Goal: Task Accomplishment & Management: Manage account settings

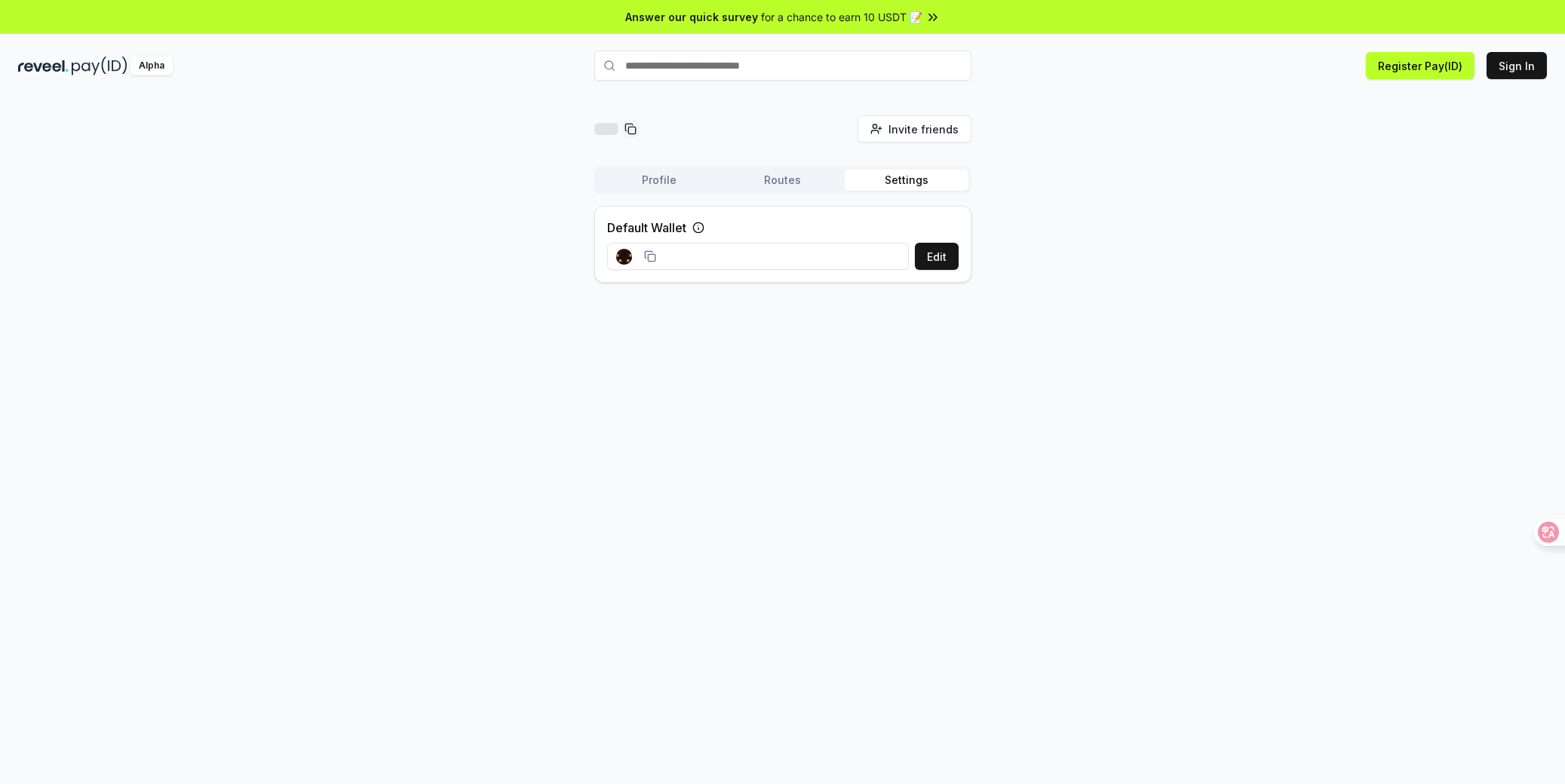
click at [905, 187] on button "Settings" at bounding box center [907, 180] width 123 height 21
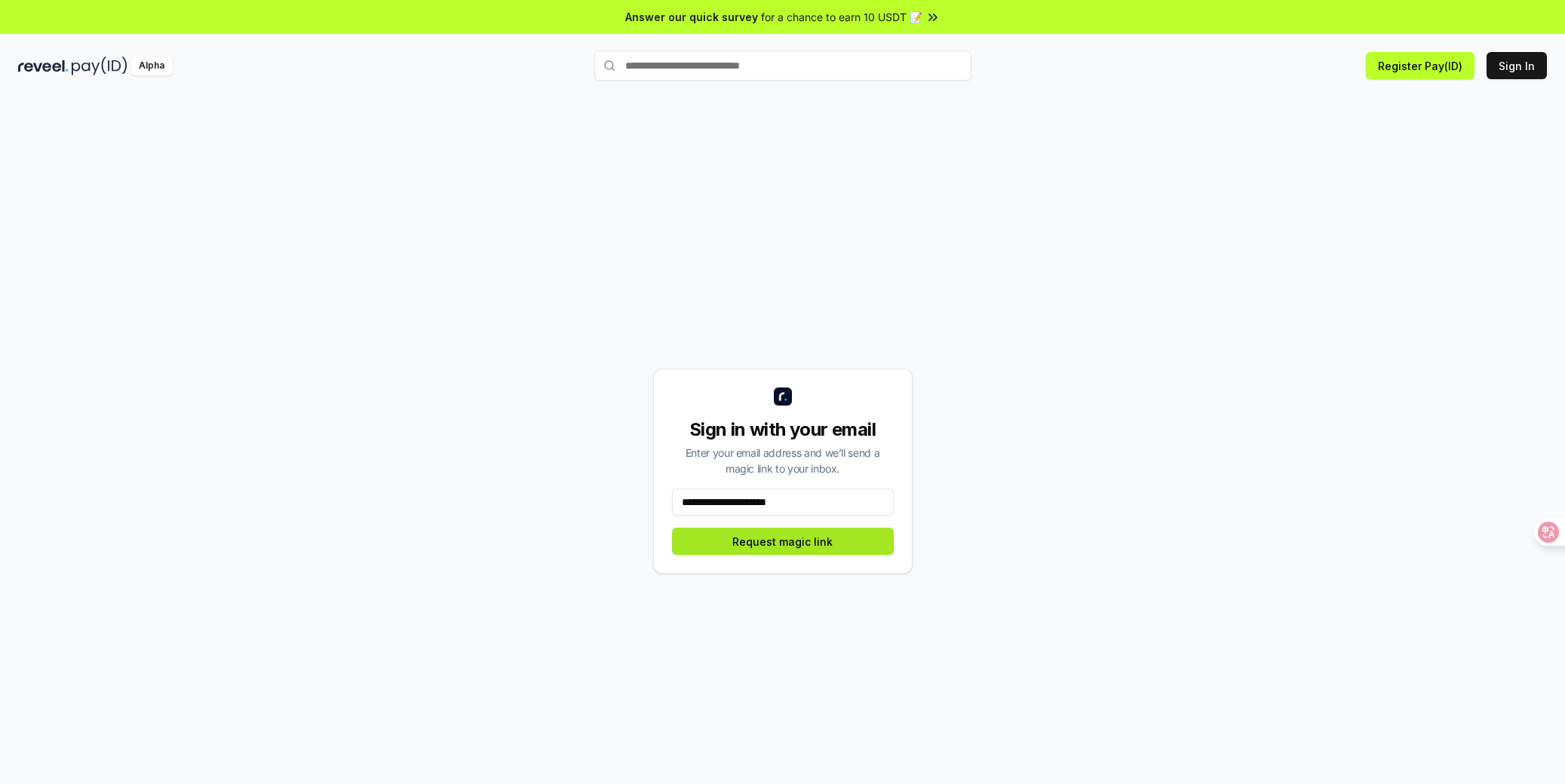
type input "**********"
click at [818, 544] on button "Request magic link" at bounding box center [782, 542] width 222 height 27
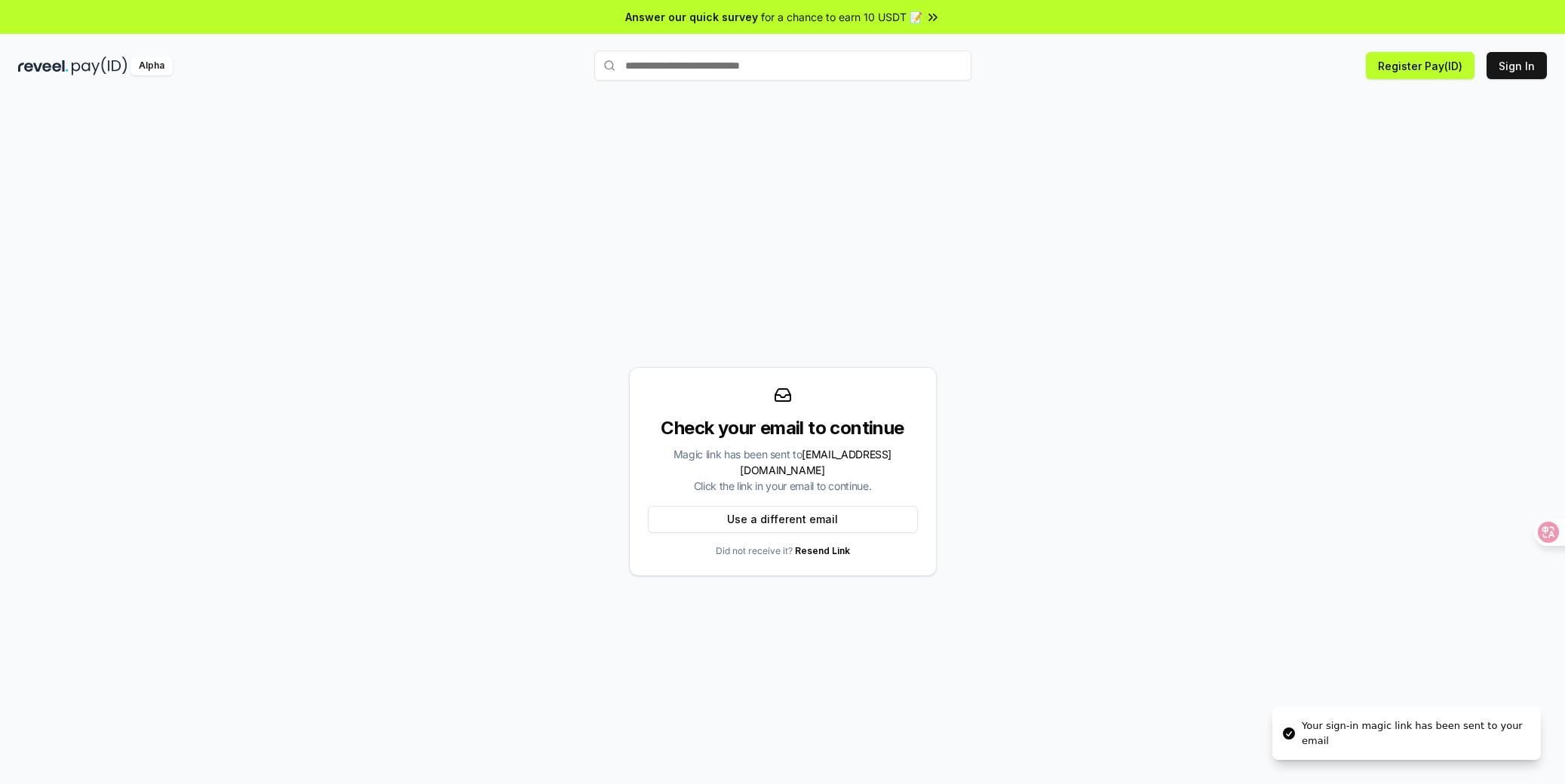
click at [1003, 252] on div "Check your email to continue Magic link has been sent to [EMAIL_ADDRESS][DOMAIN…" at bounding box center [782, 472] width 1528 height 712
click at [1447, 71] on button "Register Pay(ID)" at bounding box center [1419, 66] width 109 height 27
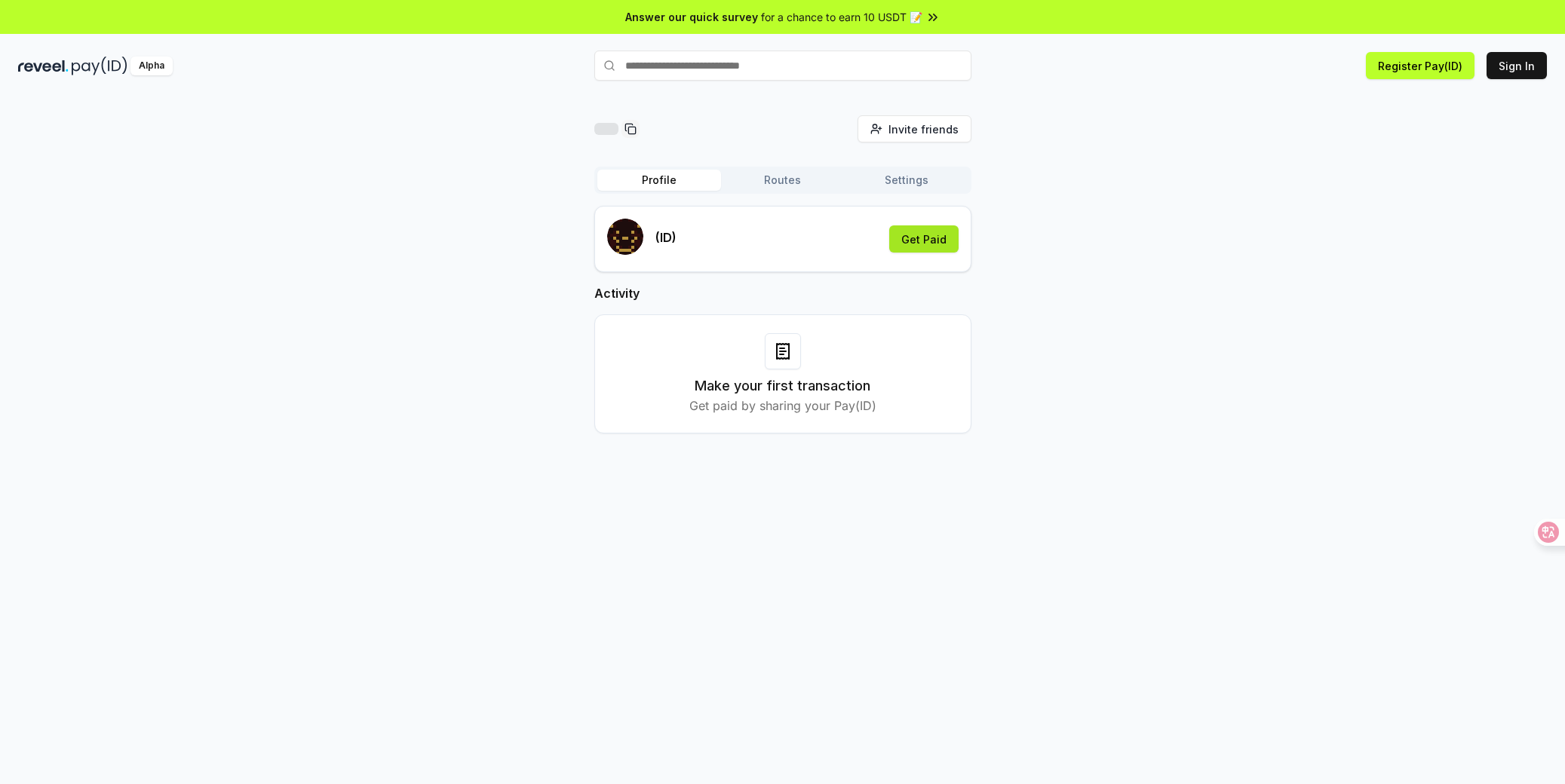
click at [925, 242] on button "Get Paid" at bounding box center [924, 239] width 69 height 27
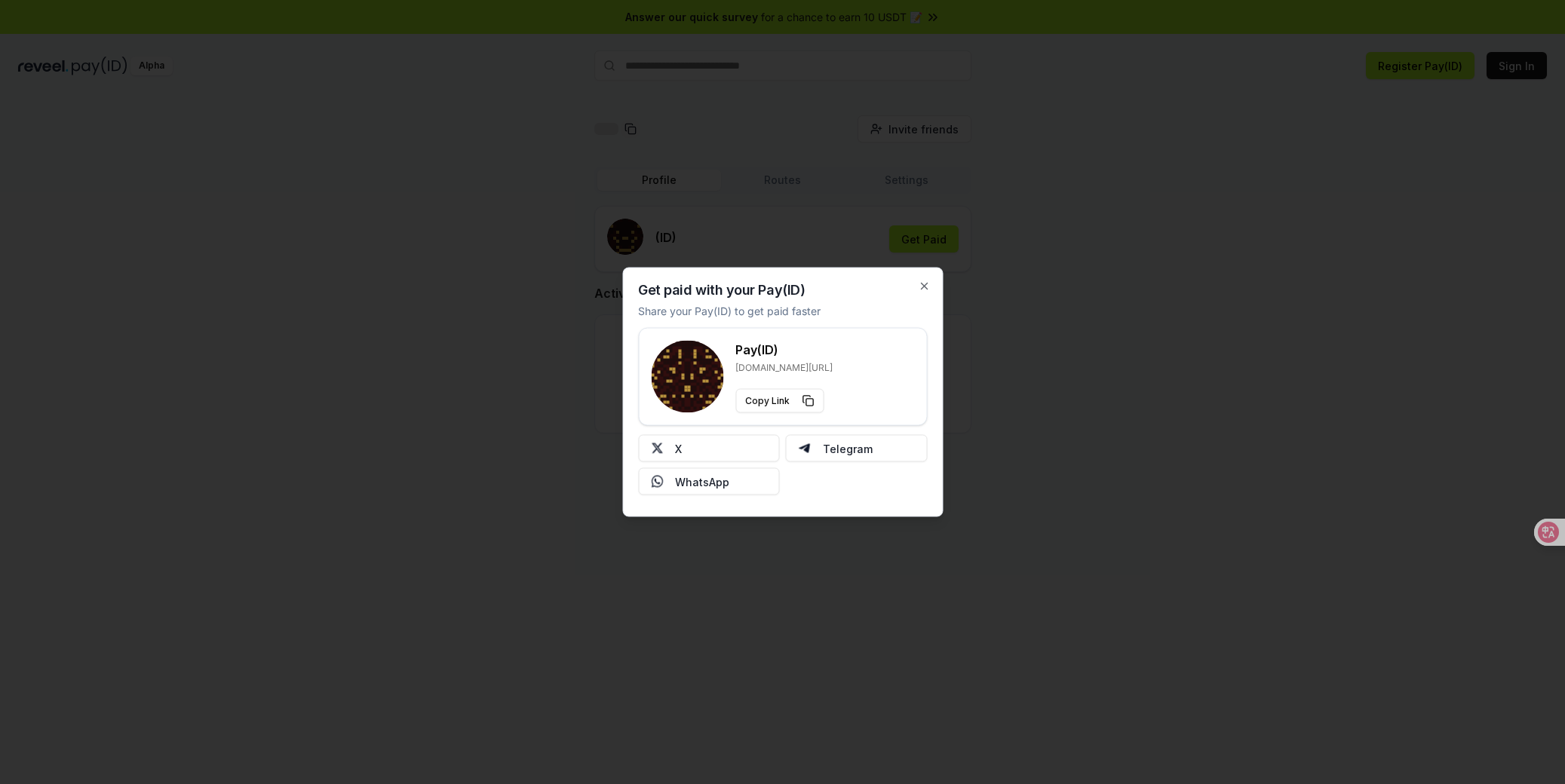
click at [776, 353] on h3 "Pay(ID)" at bounding box center [784, 349] width 98 height 18
click at [803, 343] on h3 "Pay(ID)" at bounding box center [784, 349] width 98 height 18
click at [812, 370] on p "[DOMAIN_NAME][URL]" at bounding box center [784, 368] width 98 height 12
click at [935, 283] on div "Get paid with your Pay(ID) Share your Pay(ID) to get paid faster Pay(ID) reveel…" at bounding box center [782, 393] width 320 height 250
click at [929, 282] on icon "button" at bounding box center [924, 287] width 12 height 12
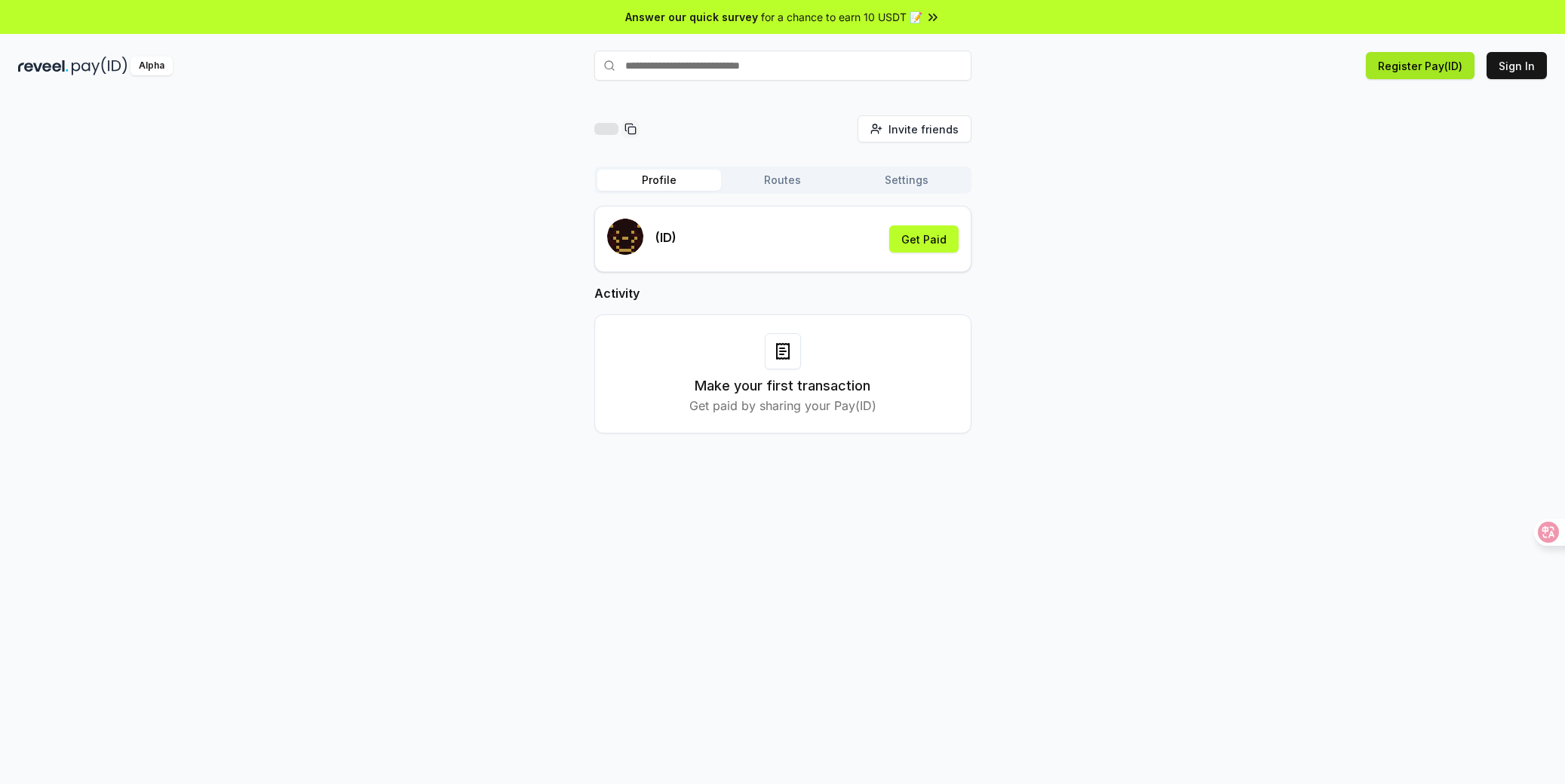
click at [1414, 60] on button "Register Pay(ID)" at bounding box center [1419, 66] width 109 height 27
drag, startPoint x: 1199, startPoint y: 384, endPoint x: 1303, endPoint y: 446, distance: 121.1
click at [1199, 384] on div "Invite friends Invite Profile Routes Settings (ID) Get Paid Activity Make your …" at bounding box center [782, 287] width 1528 height 342
click at [776, 61] on input "text" at bounding box center [782, 65] width 377 height 30
paste input "*********"
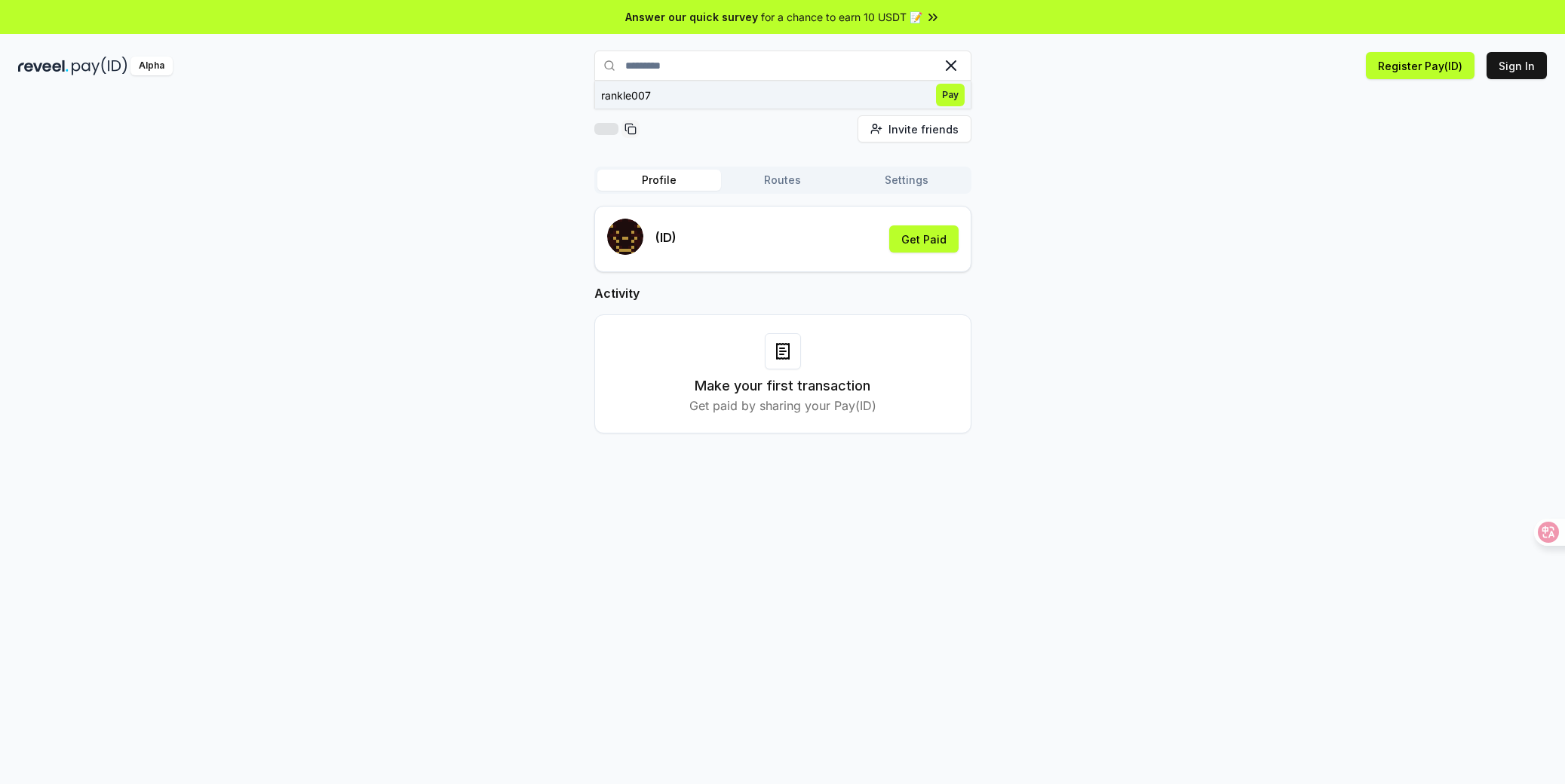
type input "*********"
click at [940, 87] on span "Pay" at bounding box center [949, 95] width 28 height 22
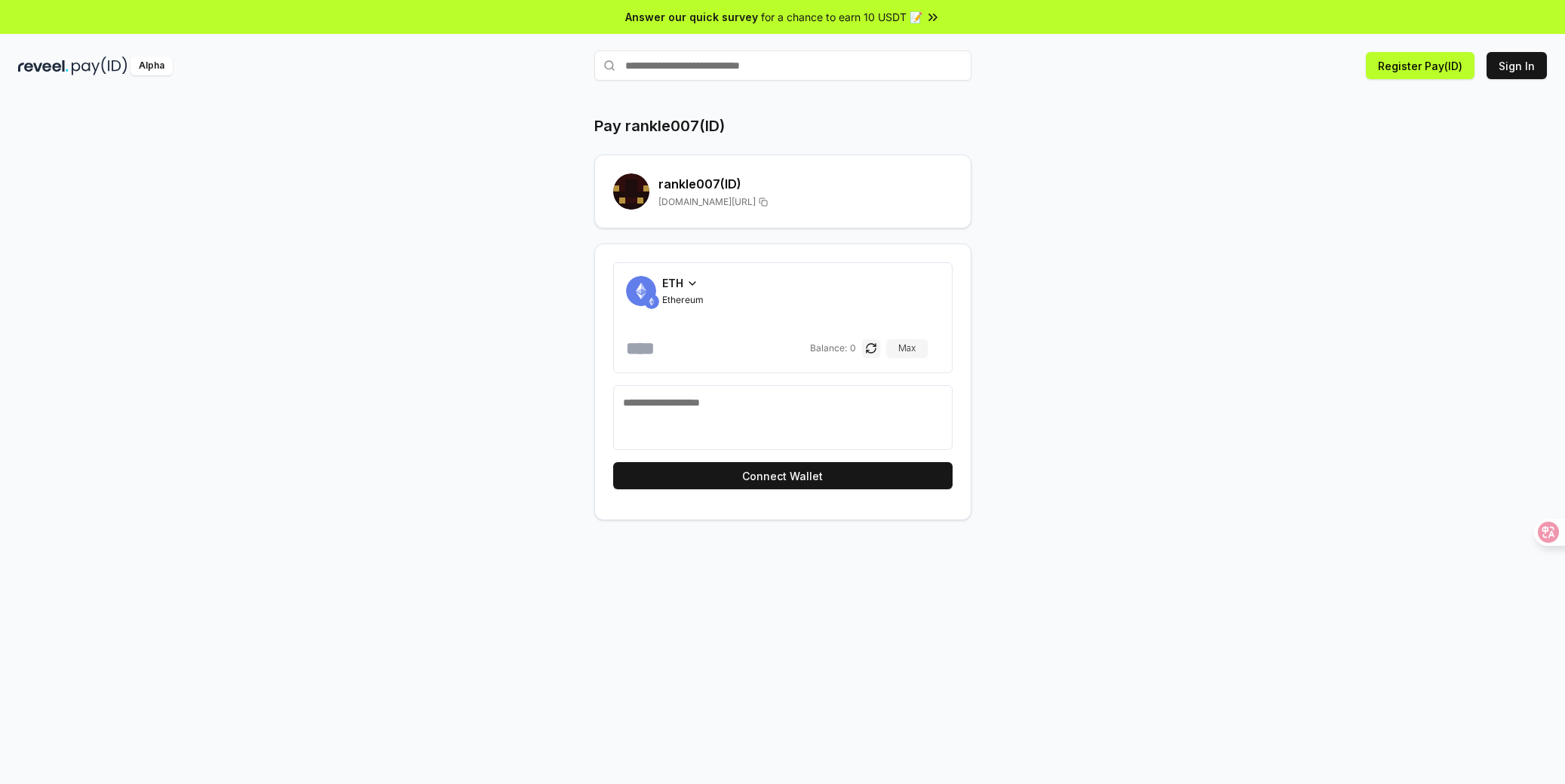
click at [1148, 226] on div "Pay rankle007(ID) rankle007 (ID) reveel.id/pay/rankle007 ETH Ethereum Balance: …" at bounding box center [782, 318] width 905 height 405
click at [638, 190] on rect at bounding box center [631, 192] width 36 height 36
click at [1112, 269] on div "Pay rankle007(ID) rankle007 (ID) reveel.id/pay/rankle007 ETH Ethereum Balance: …" at bounding box center [782, 318] width 905 height 405
click at [1134, 251] on div "Pay rankle007(ID) rankle007 (ID) reveel.id/pay/rankle007 ETH Ethereum Balance: …" at bounding box center [782, 318] width 905 height 405
drag, startPoint x: 1146, startPoint y: 324, endPoint x: 1155, endPoint y: 338, distance: 16.6
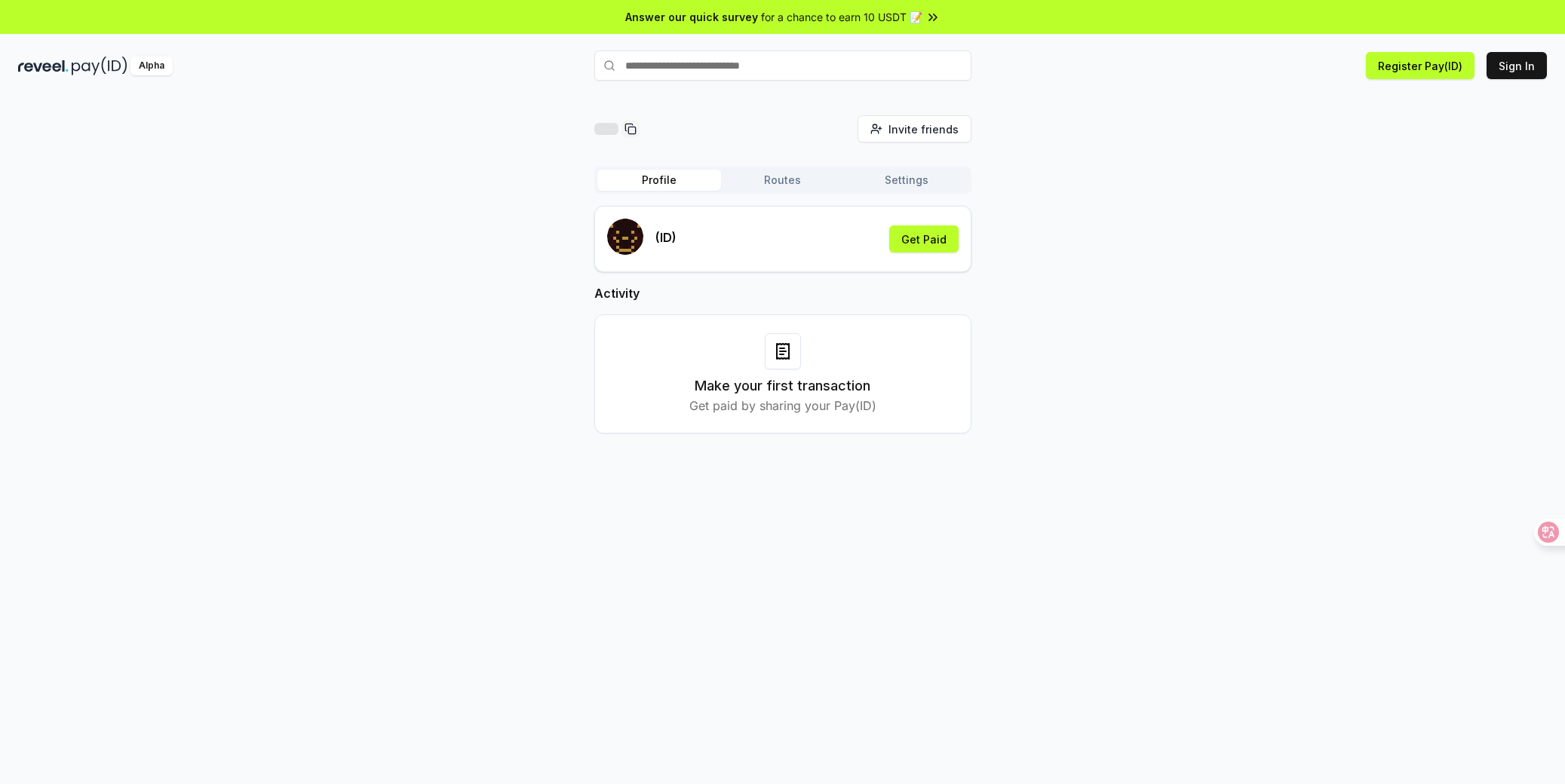
click at [776, 168] on div "Profile Routes Settings" at bounding box center [782, 181] width 377 height 27
click at [776, 181] on button "Routes" at bounding box center [782, 180] width 123 height 21
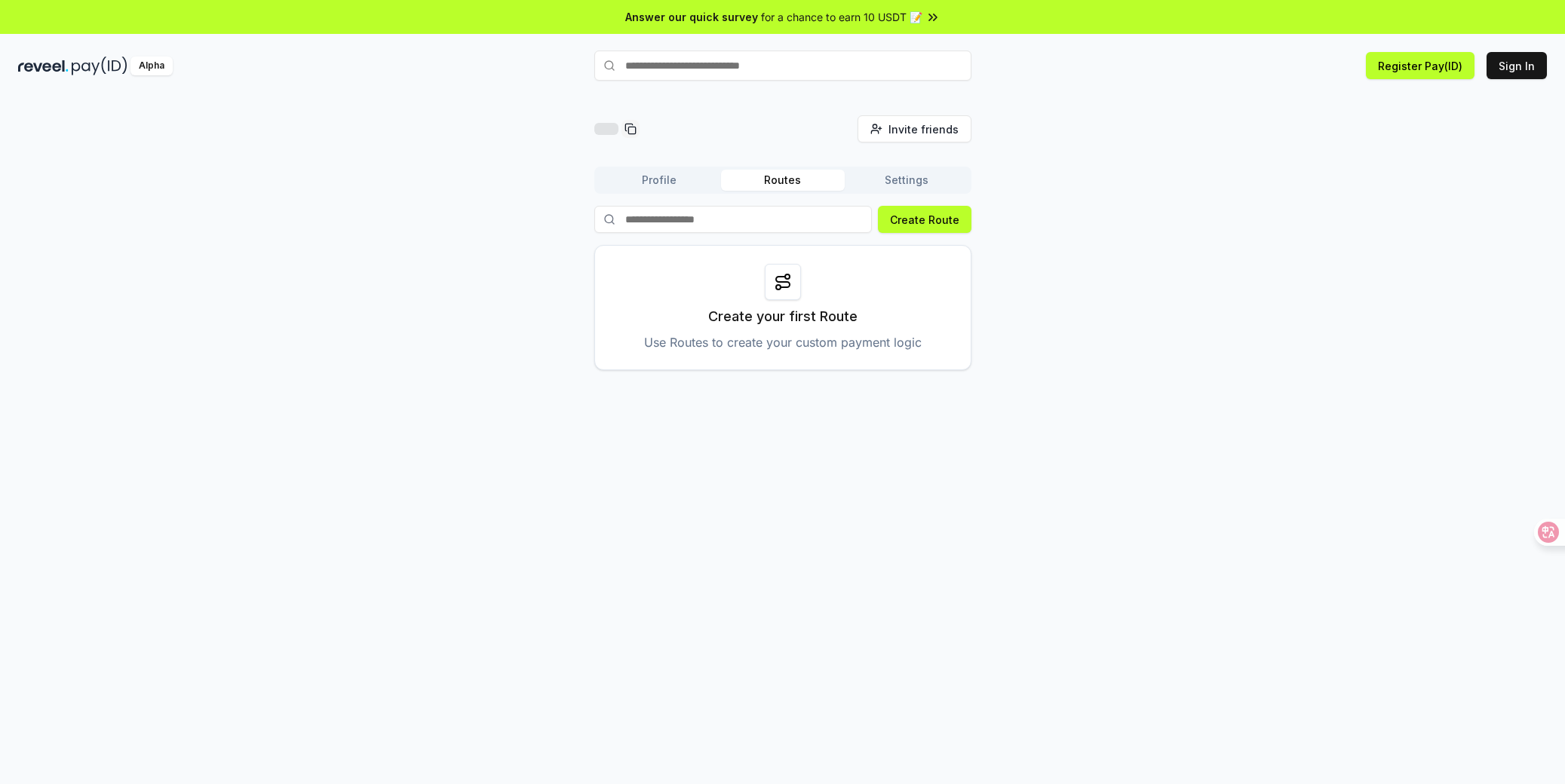
click at [683, 187] on button "Profile" at bounding box center [659, 180] width 123 height 21
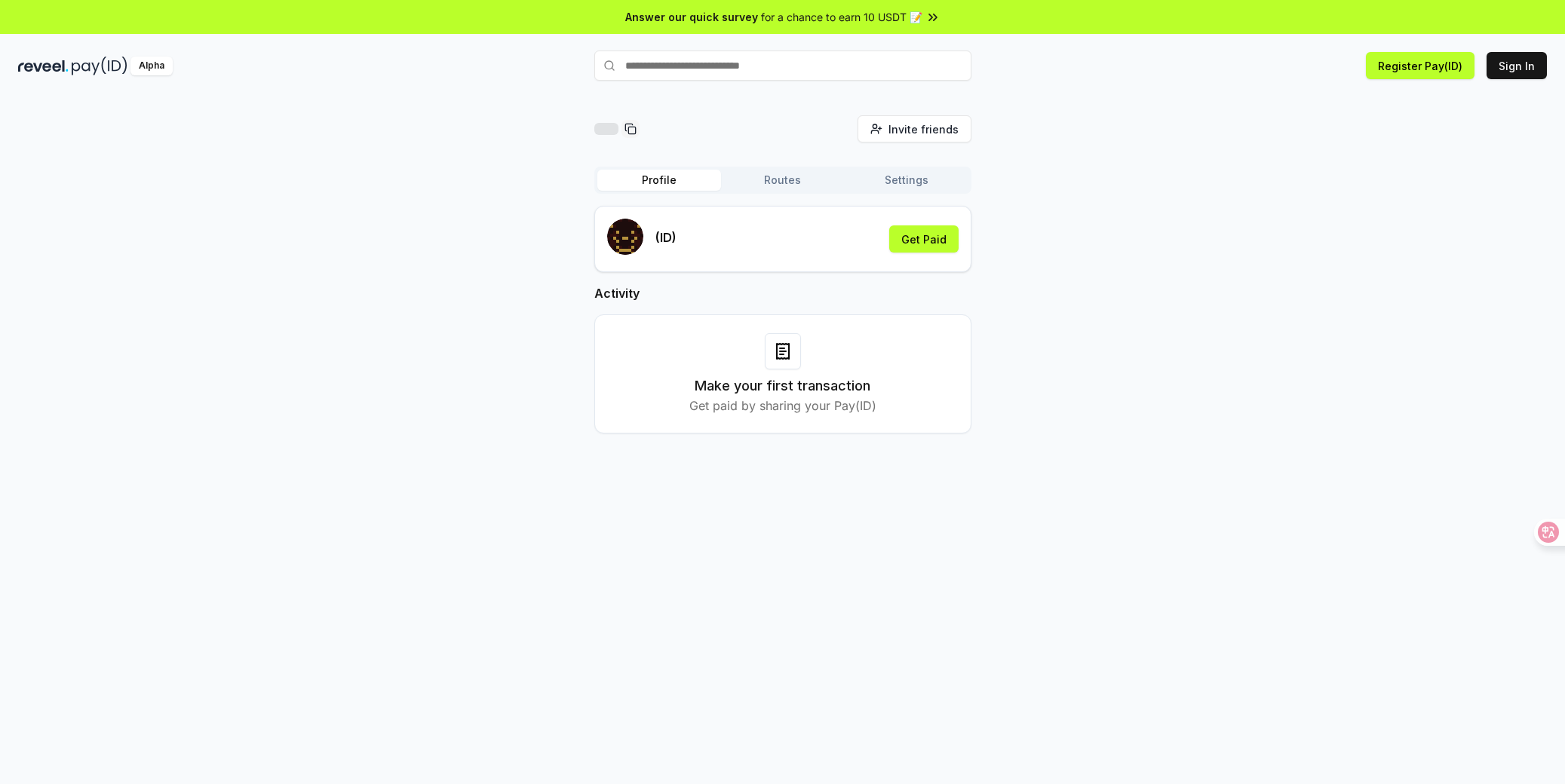
click at [933, 393] on div "Make your first transaction Get paid by sharing your Pay(ID)" at bounding box center [782, 373] width 339 height 81
click at [945, 243] on button "Get Paid" at bounding box center [924, 239] width 69 height 27
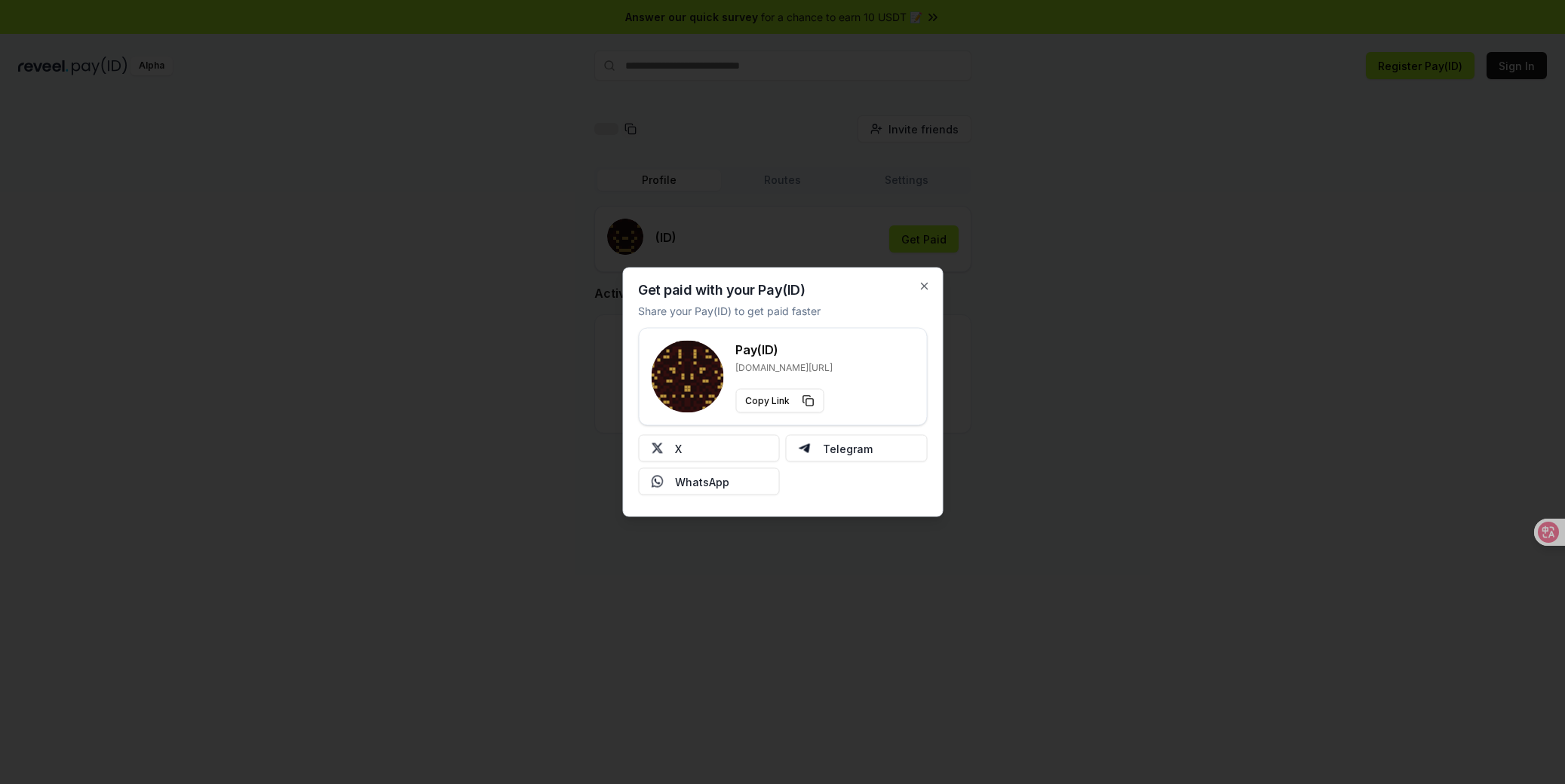
click at [738, 312] on p "Share your Pay(ID) to get paid faster" at bounding box center [729, 311] width 182 height 15
click at [693, 355] on rect at bounding box center [694, 354] width 3 height 3
click at [884, 482] on div "X Telegram WhatsApp" at bounding box center [782, 465] width 289 height 60
click at [705, 433] on div "Pay(ID) reveel.id/pay/ Copy Link X Telegram WhatsApp" at bounding box center [782, 412] width 289 height 168
click at [705, 442] on button "X" at bounding box center [709, 448] width 142 height 27
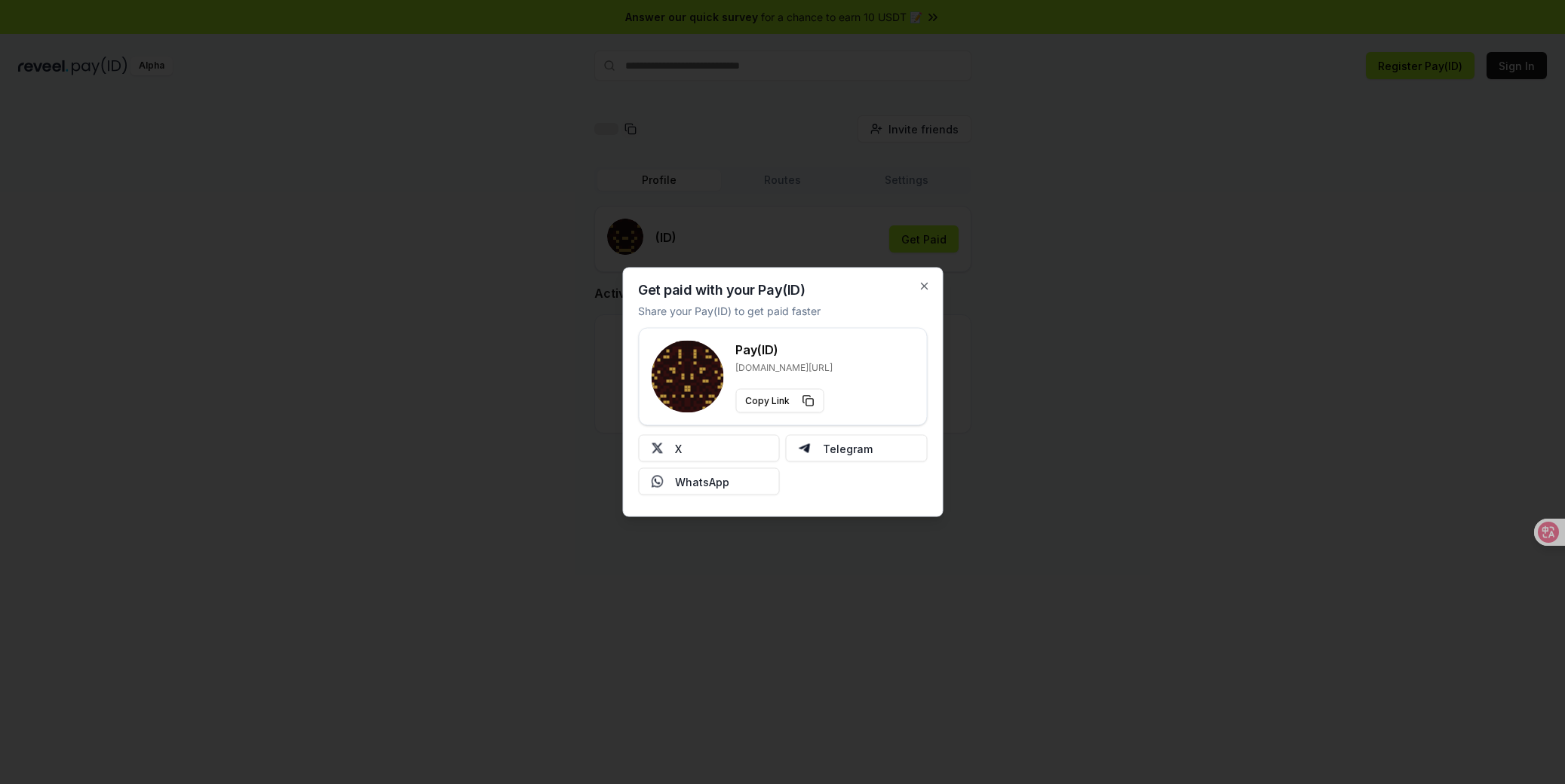
click at [1258, 135] on div at bounding box center [782, 392] width 1565 height 784
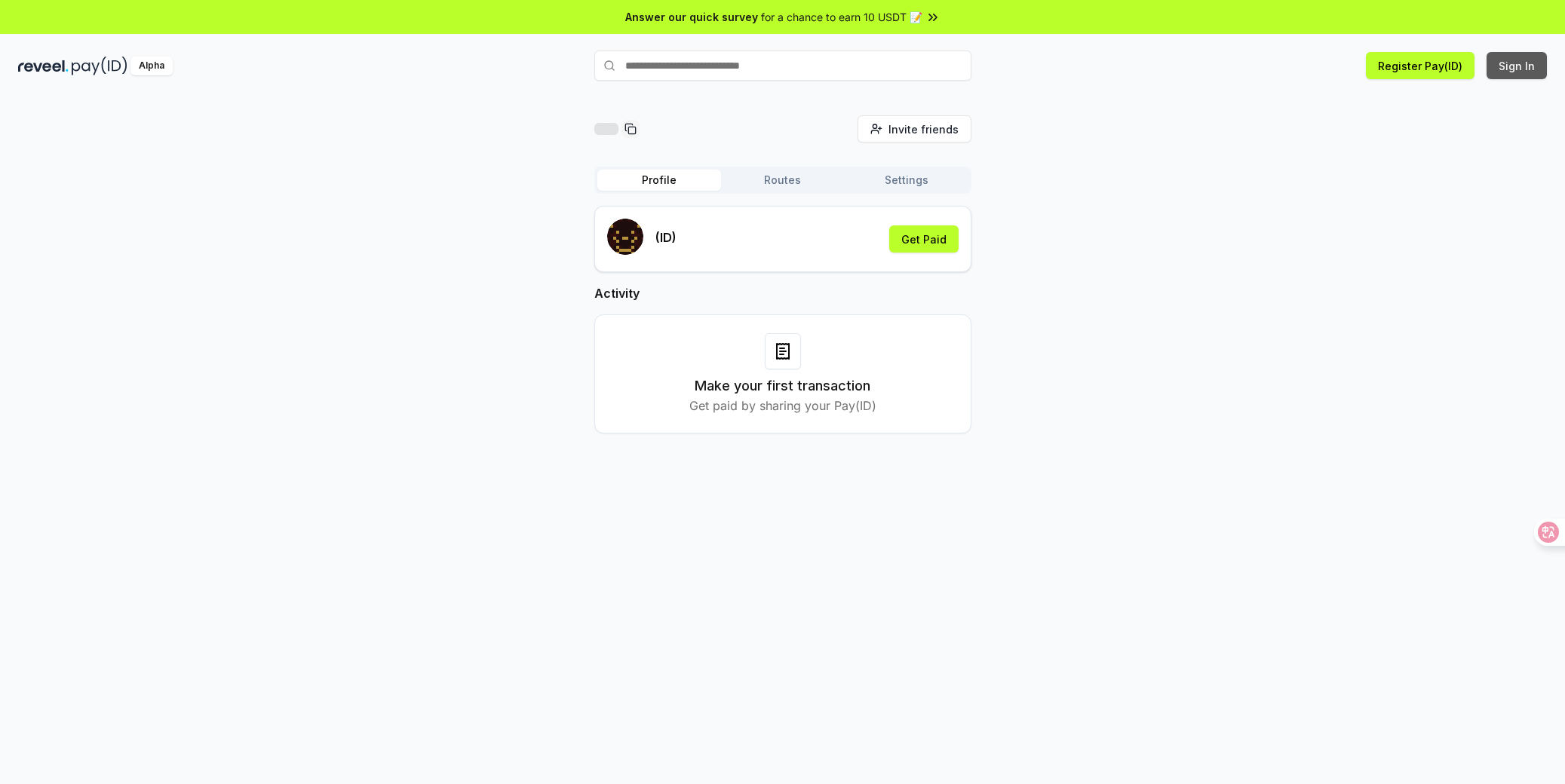
click at [1511, 71] on button "Sign In" at bounding box center [1516, 66] width 60 height 27
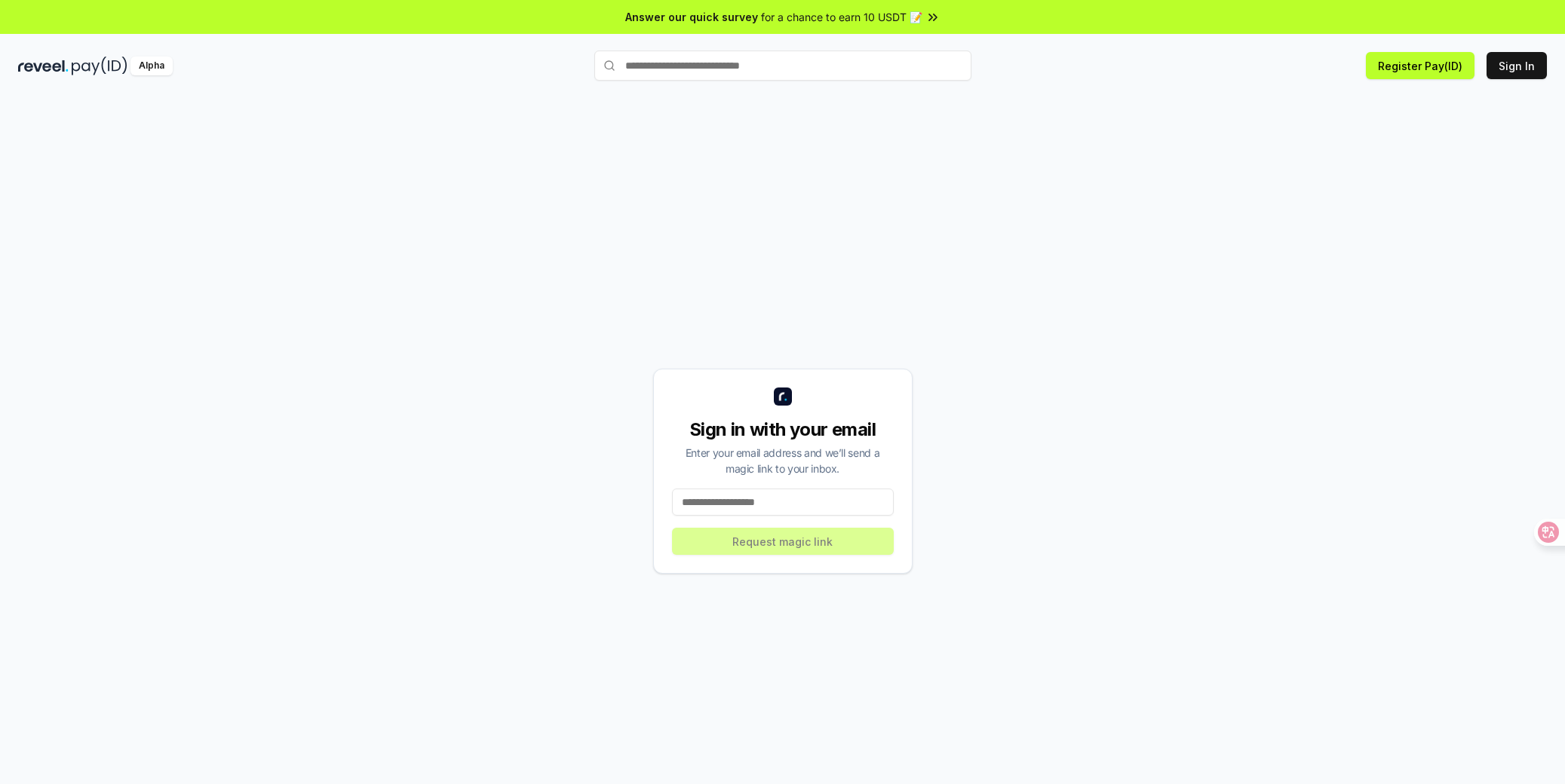
click at [787, 501] on input at bounding box center [782, 502] width 222 height 27
type input "*"
type input "**********"
click at [786, 554] on button "Request magic link" at bounding box center [782, 542] width 222 height 27
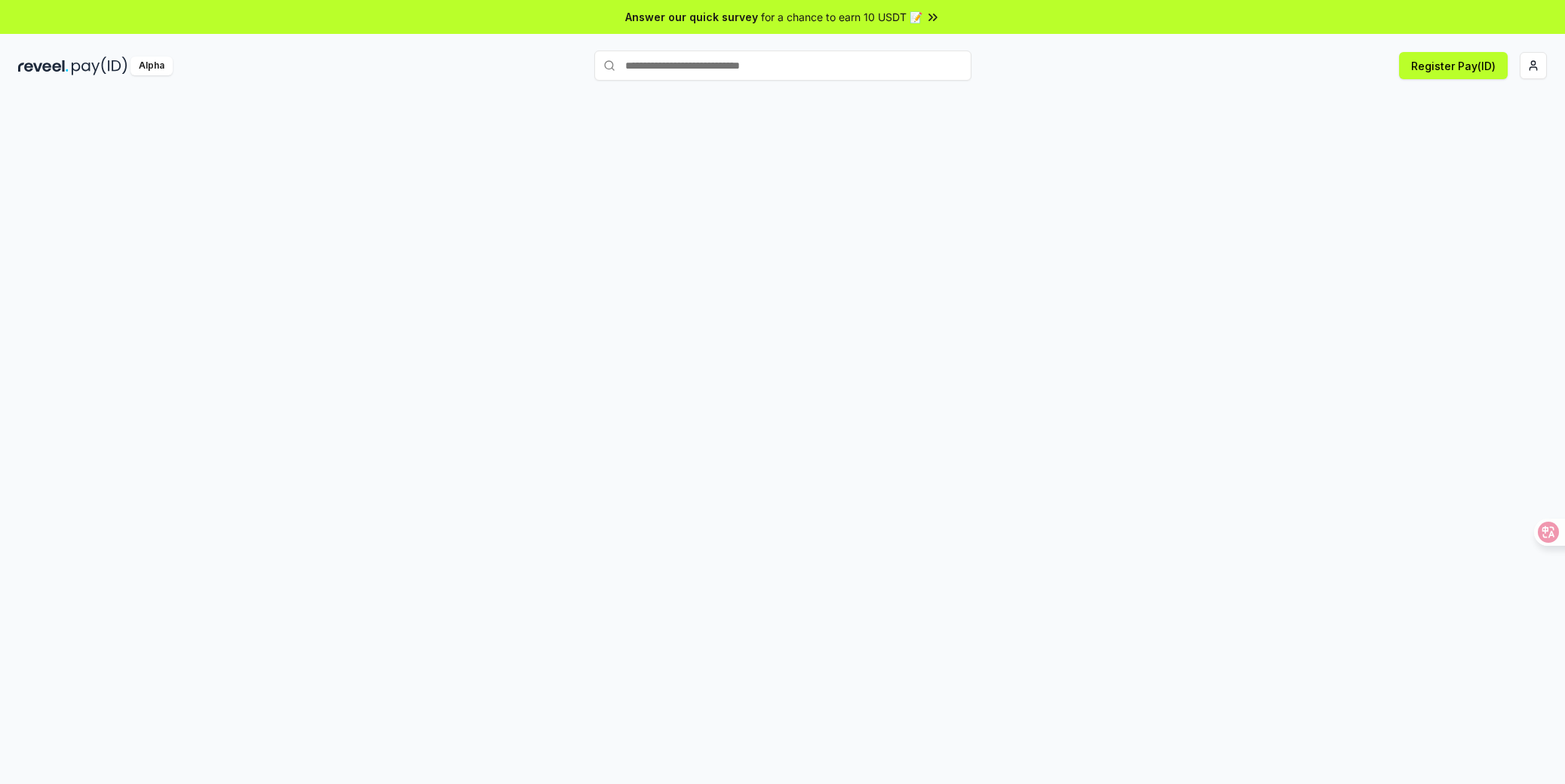
click at [1119, 332] on div at bounding box center [782, 456] width 1565 height 742
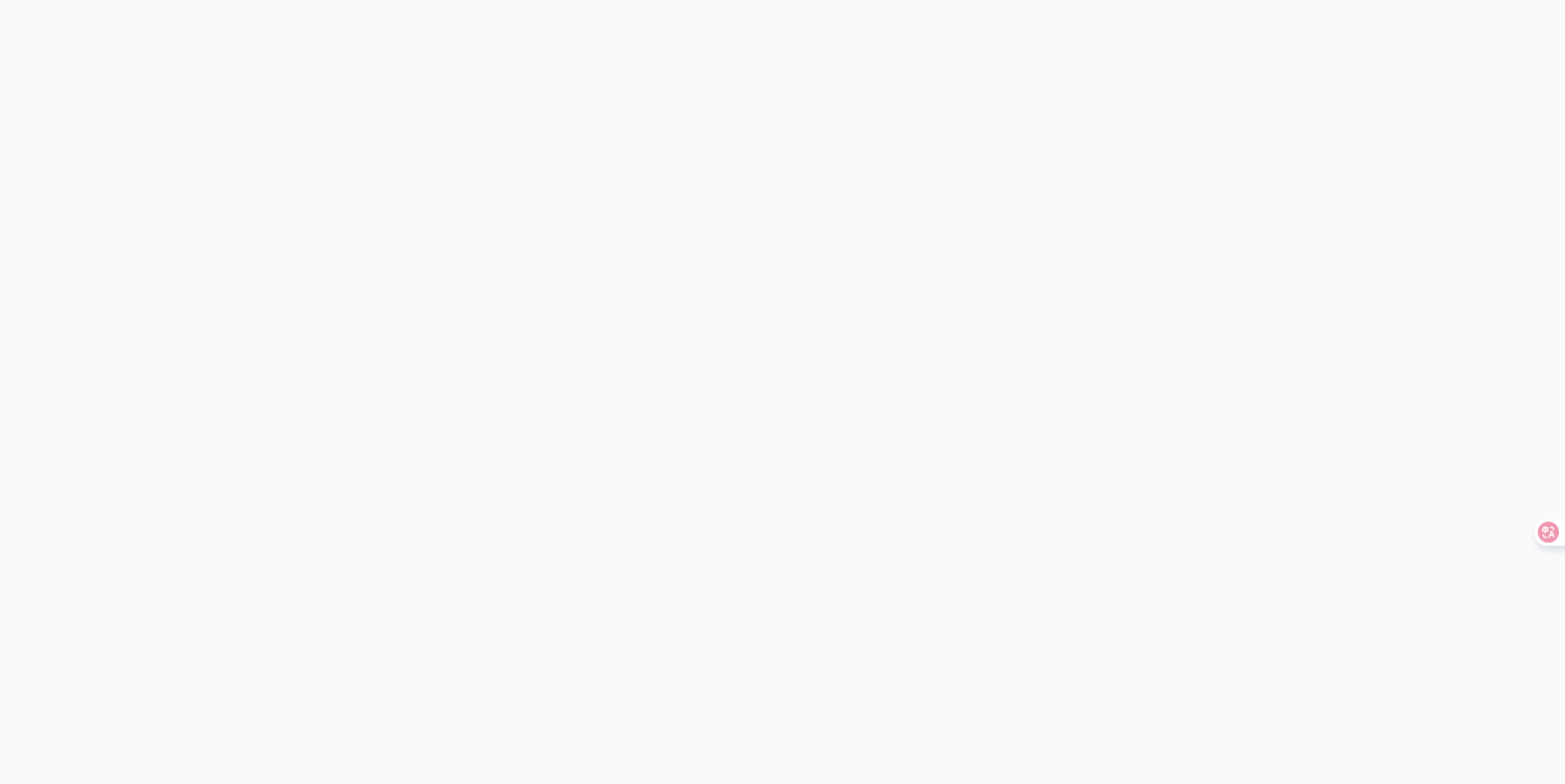
click at [865, 322] on body "Quick Buy" at bounding box center [782, 392] width 1565 height 784
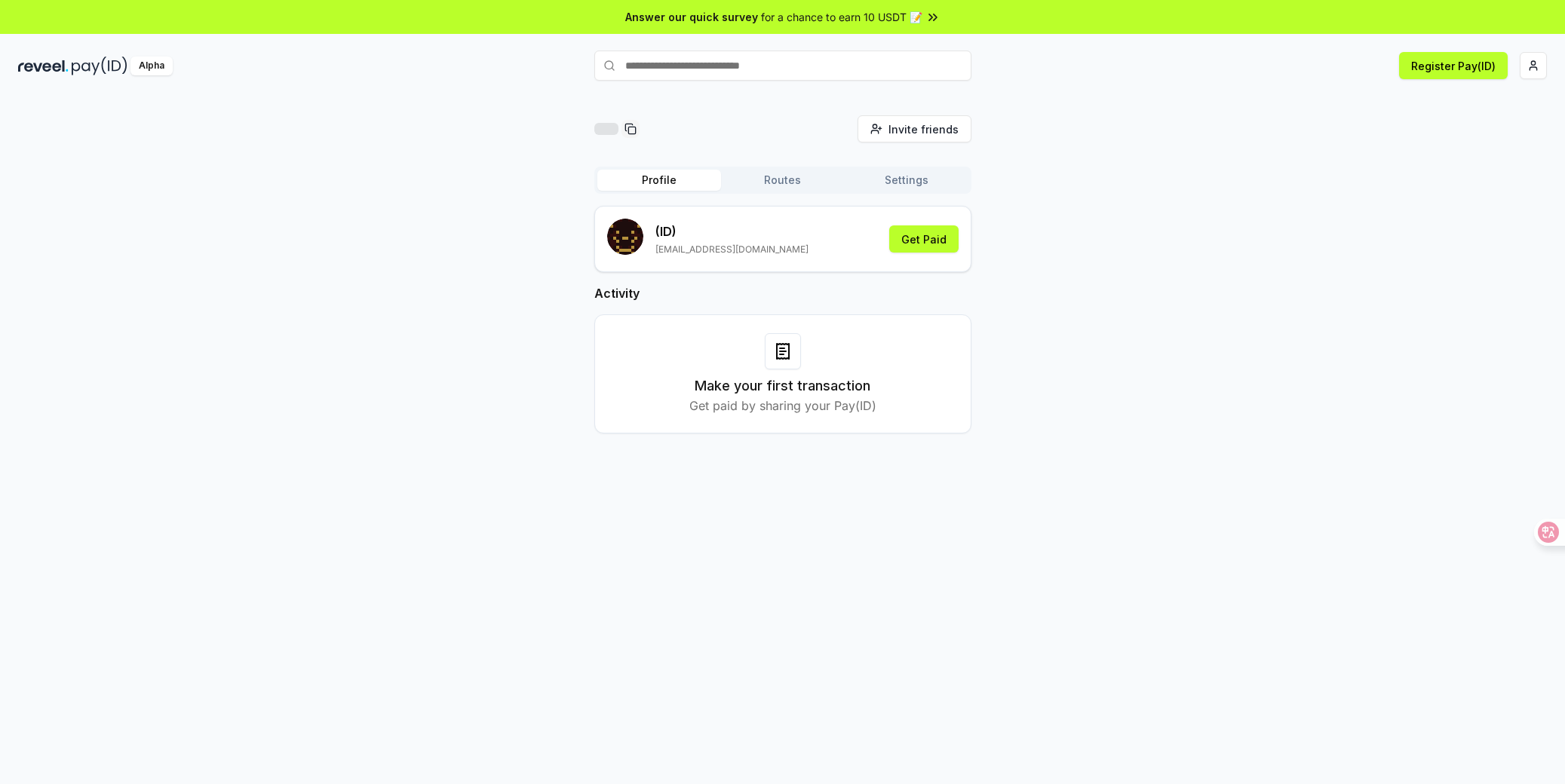
click at [1177, 377] on div "Invite friends Invite Profile Routes Settings (ID) [EMAIL_ADDRESS][DOMAIN_NAME]…" at bounding box center [782, 287] width 1528 height 342
click at [778, 176] on button "Routes" at bounding box center [782, 180] width 123 height 21
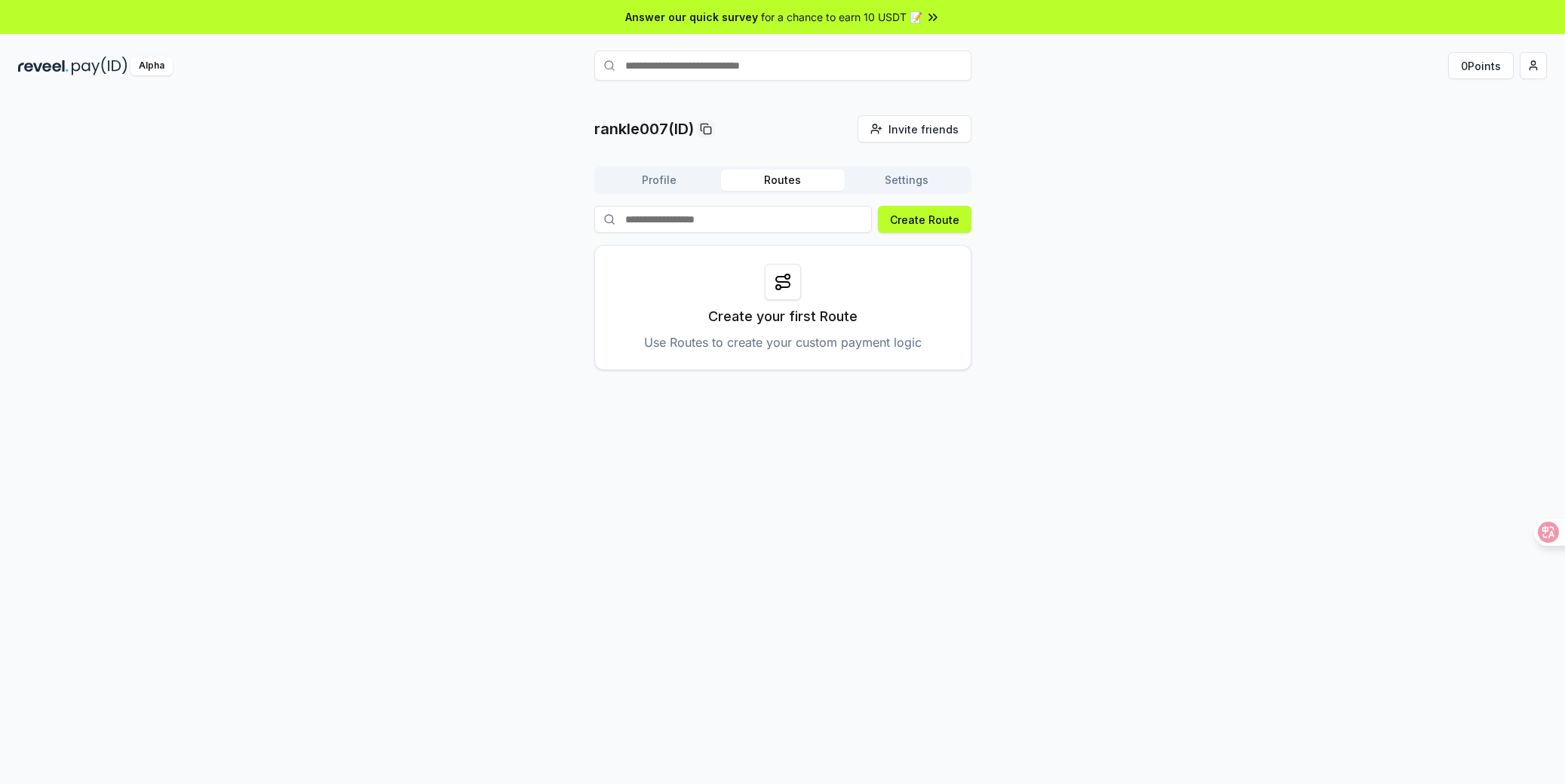
click at [913, 182] on button "Settings" at bounding box center [907, 180] width 123 height 21
click at [765, 177] on button "Routes" at bounding box center [782, 180] width 123 height 21
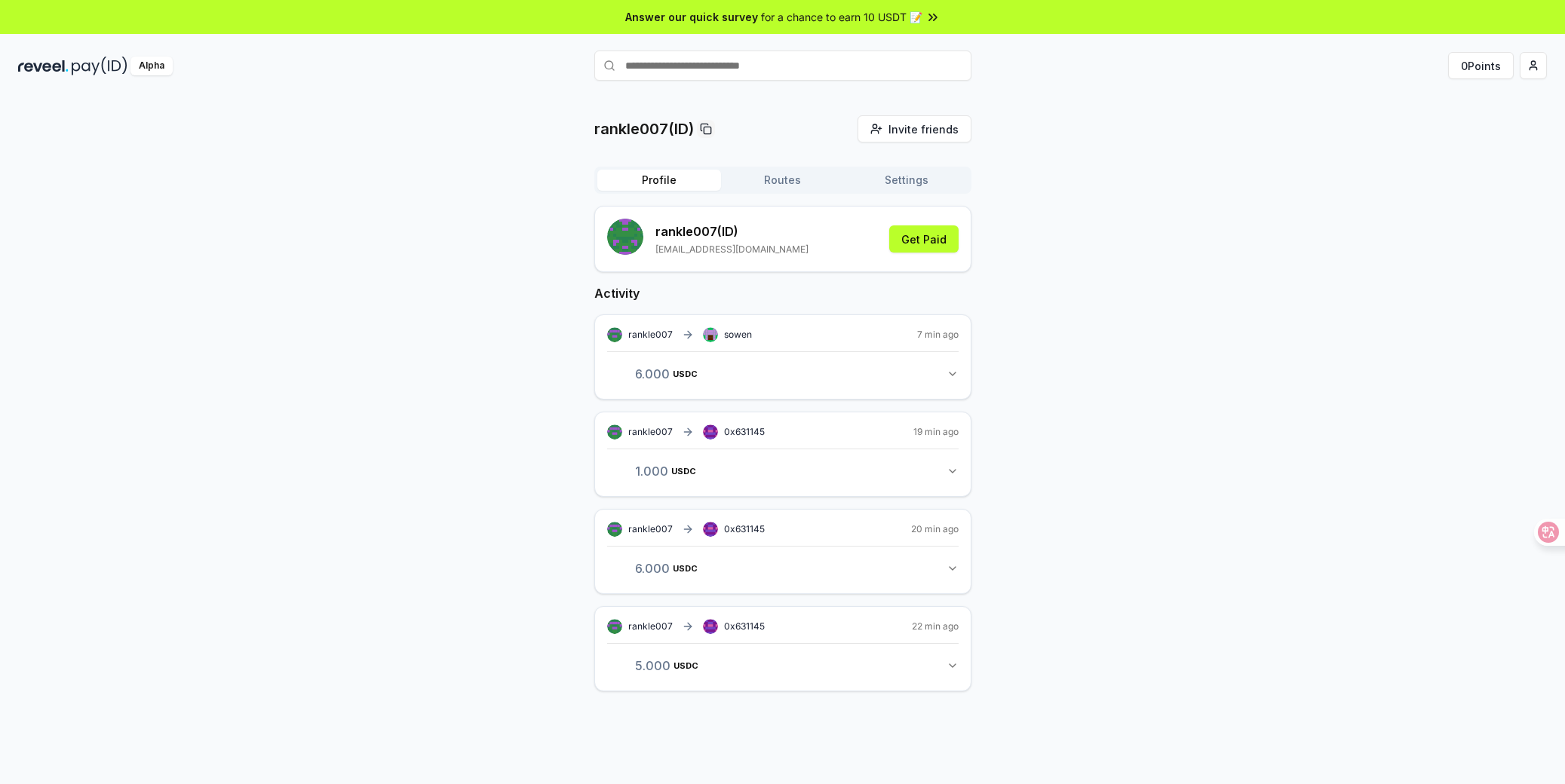
click at [663, 177] on button "Profile" at bounding box center [659, 180] width 123 height 21
click at [949, 369] on icon "button" at bounding box center [952, 374] width 12 height 12
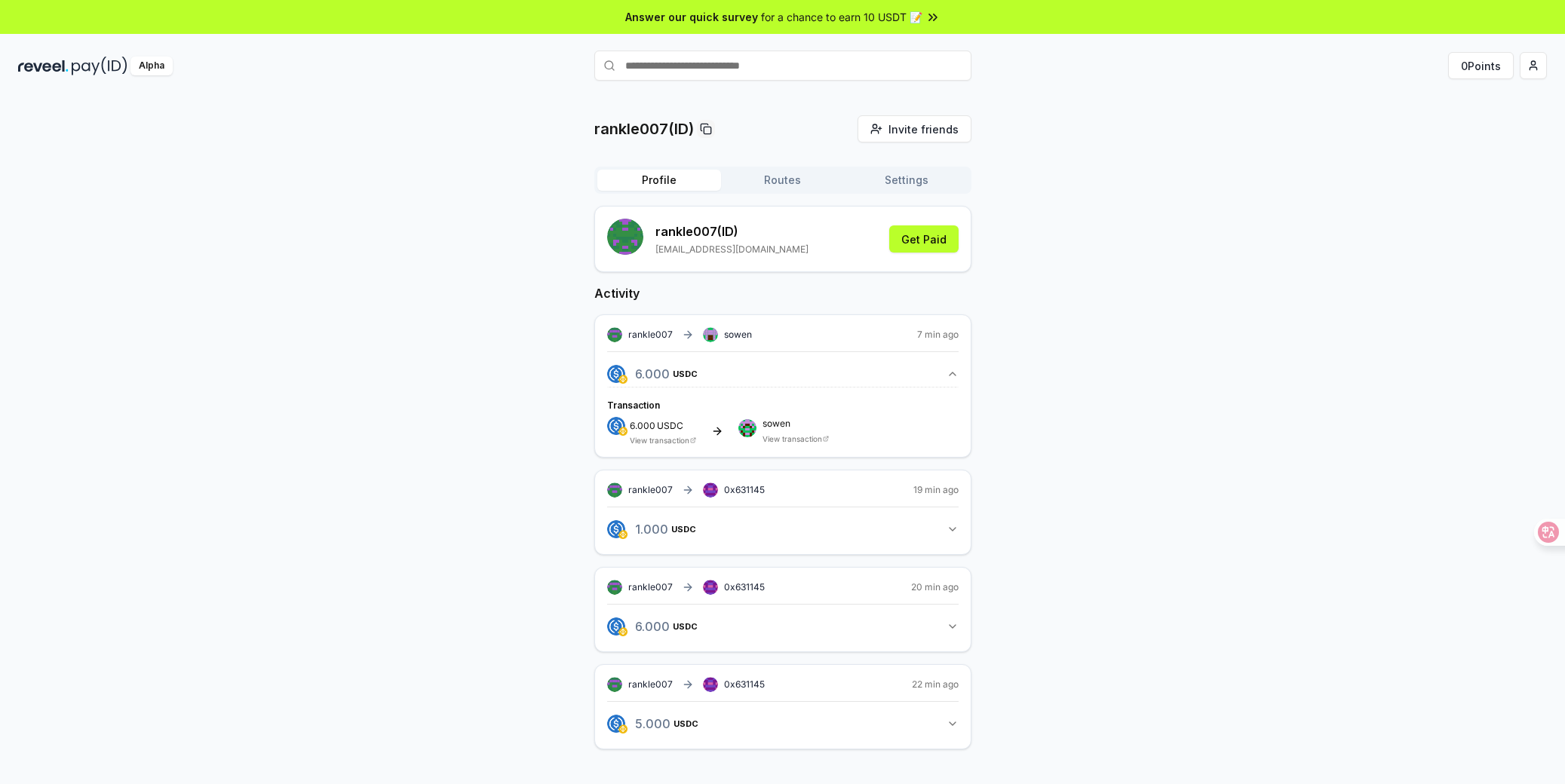
click at [993, 445] on div "rankle007(ID) Invite friends Invite Profile Routes Settings rankle007 (ID) [EMA…" at bounding box center [782, 444] width 1528 height 658
